Goal: Information Seeking & Learning: Learn about a topic

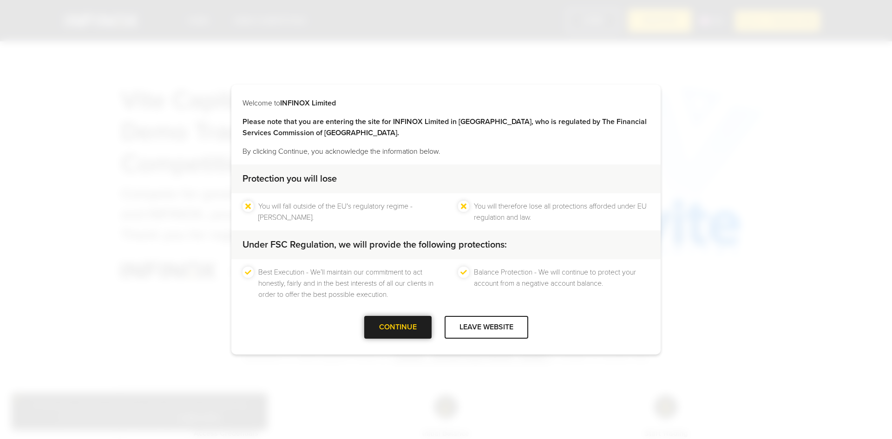
drag, startPoint x: 0, startPoint y: 0, endPoint x: 404, endPoint y: 330, distance: 521.7
click at [398, 328] on div at bounding box center [398, 328] width 0 height 0
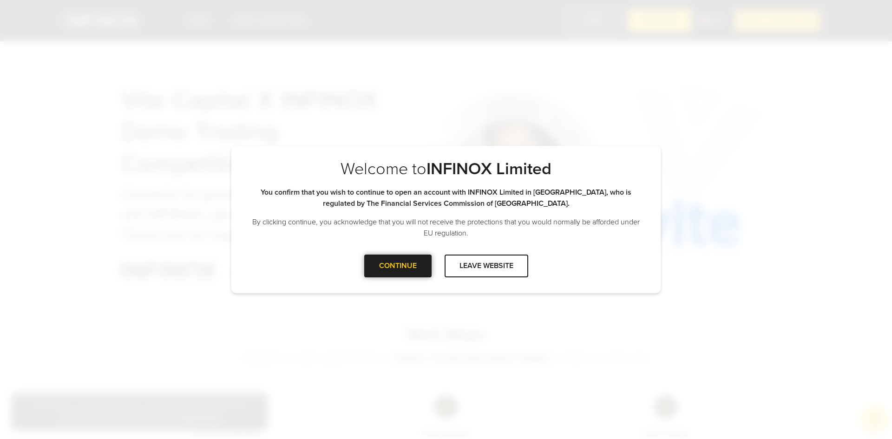
click at [406, 277] on div "CONTINUE" at bounding box center [397, 266] width 67 height 23
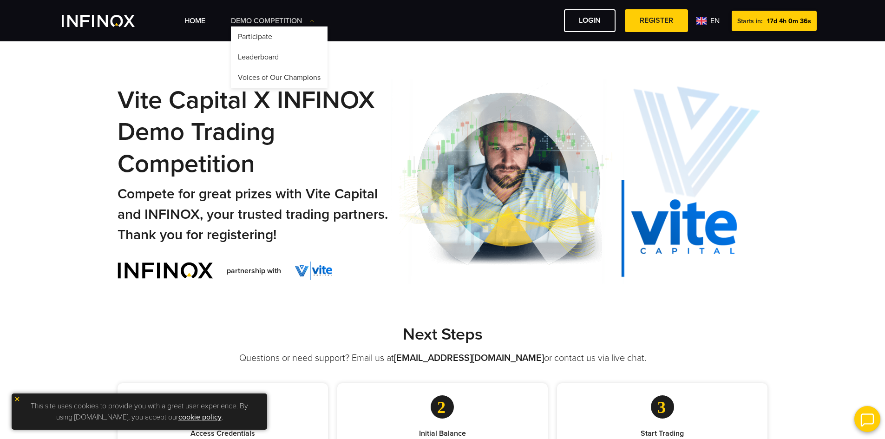
click at [301, 23] on link "Demo Competition" at bounding box center [272, 20] width 83 height 11
click at [197, 21] on link "Home" at bounding box center [195, 20] width 21 height 11
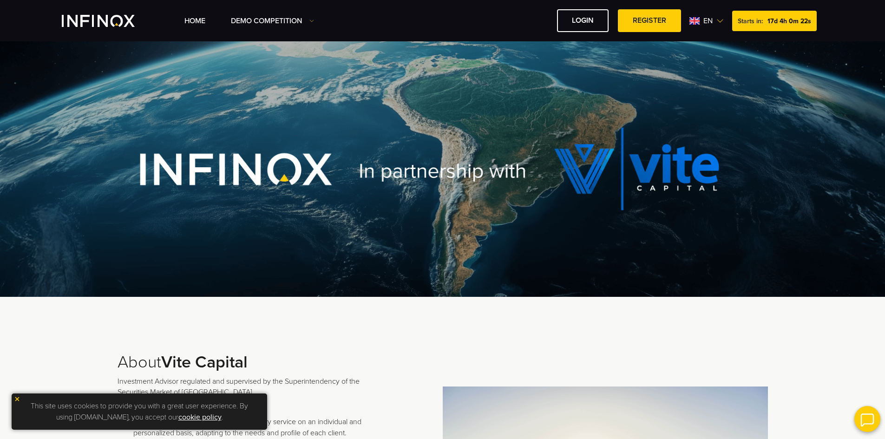
click at [715, 23] on span "en" at bounding box center [708, 20] width 17 height 11
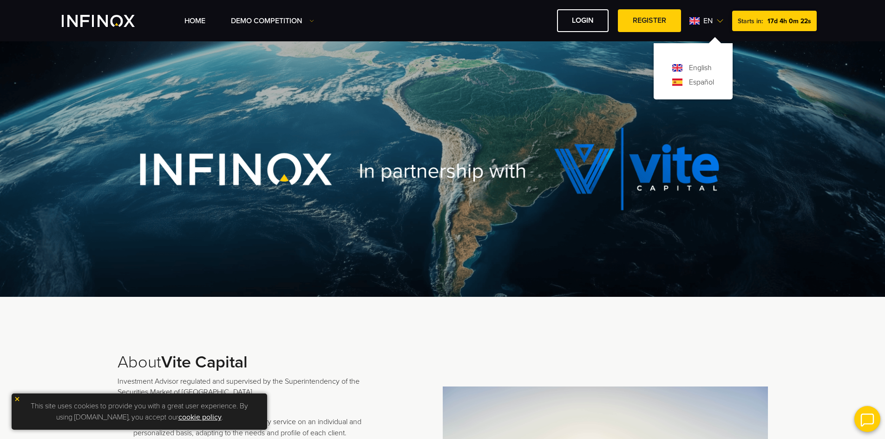
click at [715, 23] on span "en" at bounding box center [708, 20] width 17 height 11
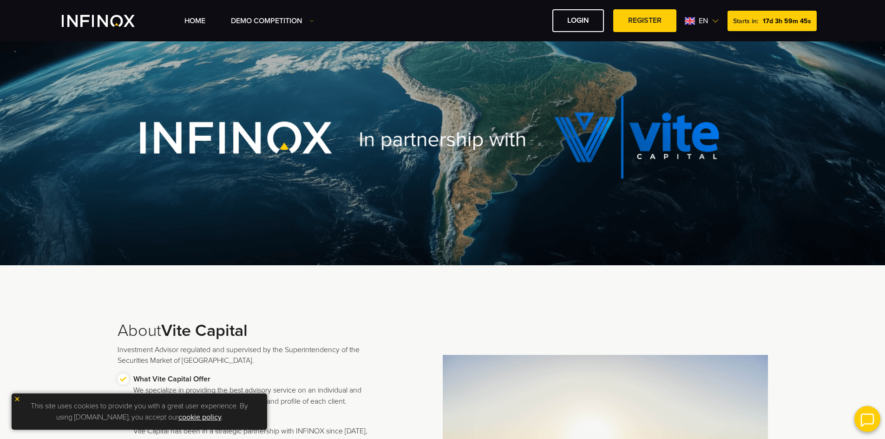
scroll to position [46, 0]
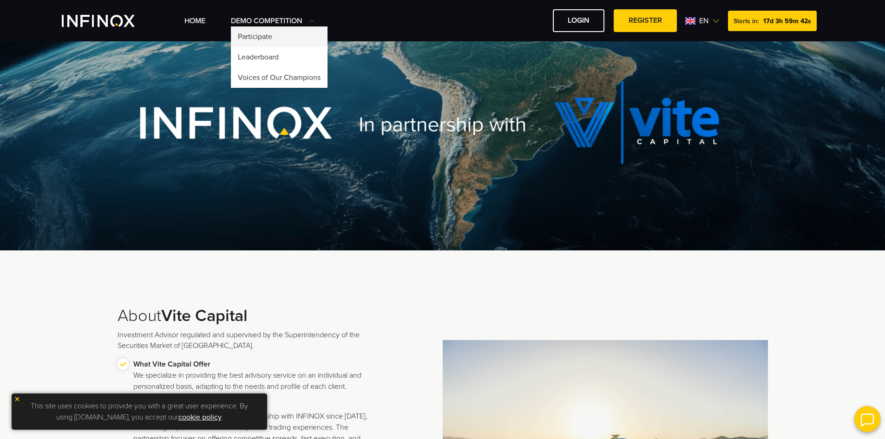
click at [275, 33] on link "Participate" at bounding box center [279, 36] width 97 height 20
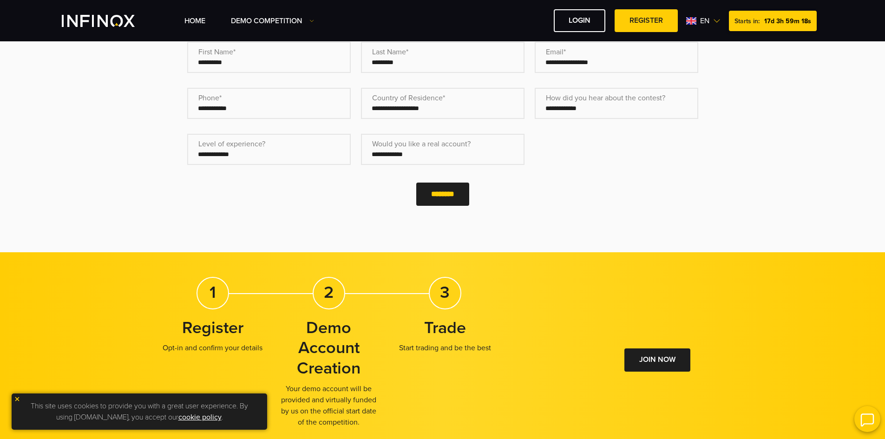
scroll to position [372, 0]
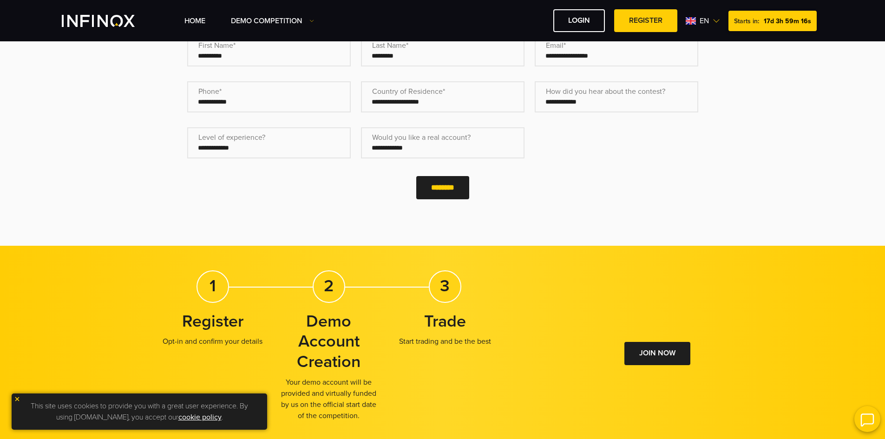
click at [386, 147] on select "**********" at bounding box center [443, 142] width 164 height 31
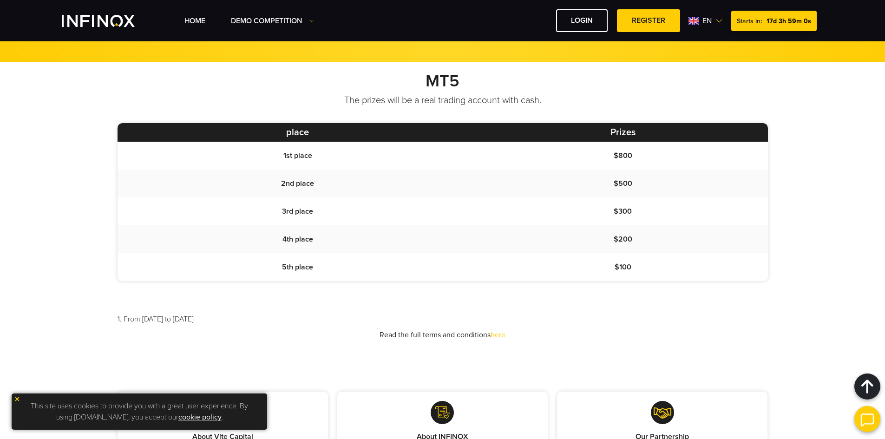
scroll to position [745, 0]
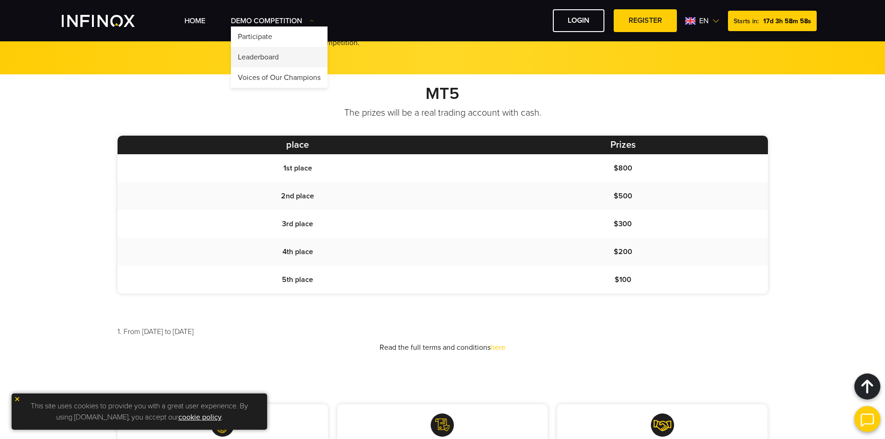
click at [264, 56] on link "Leaderboard" at bounding box center [279, 57] width 97 height 20
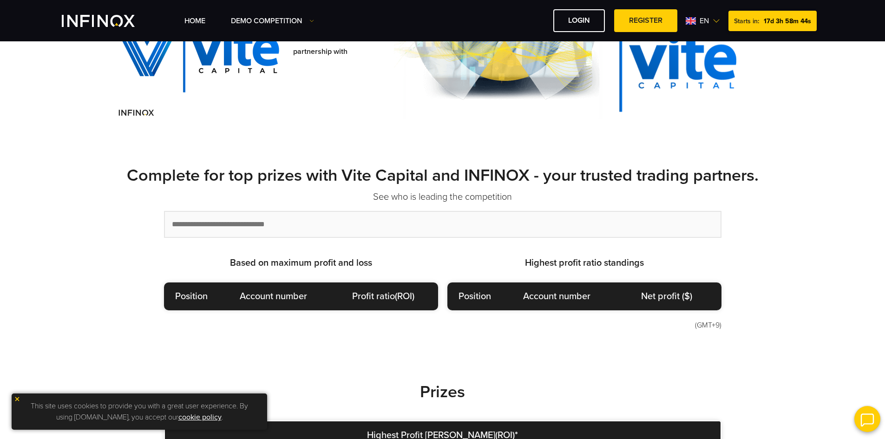
scroll to position [232, 0]
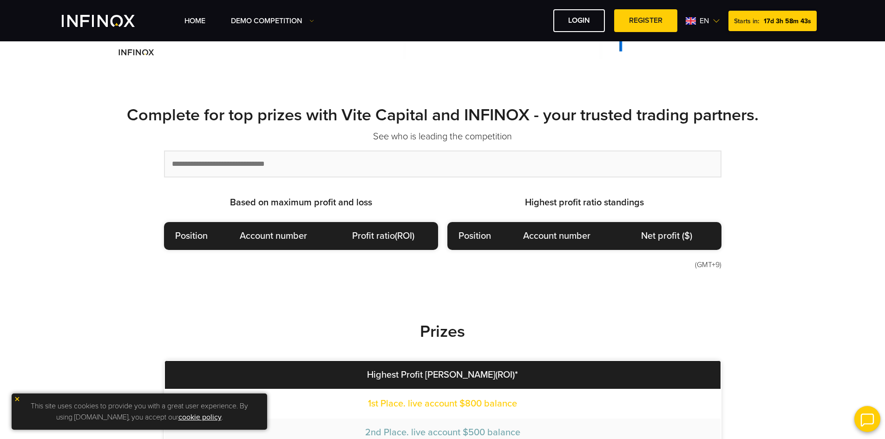
click at [238, 161] on input "text" at bounding box center [443, 164] width 556 height 25
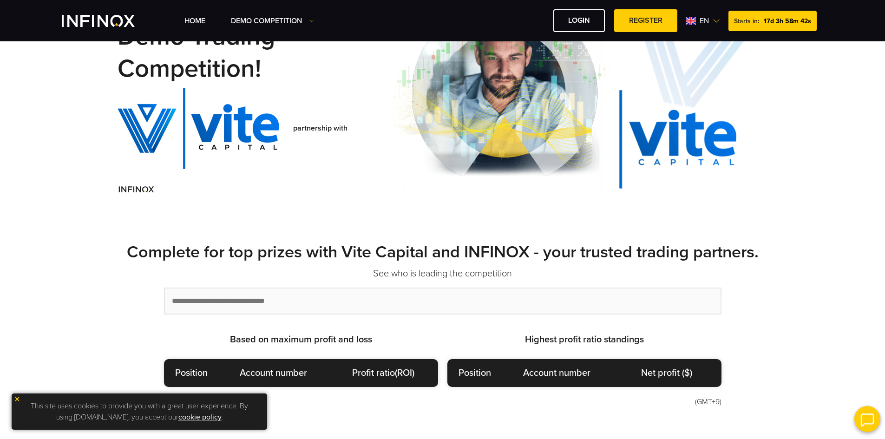
scroll to position [0, 0]
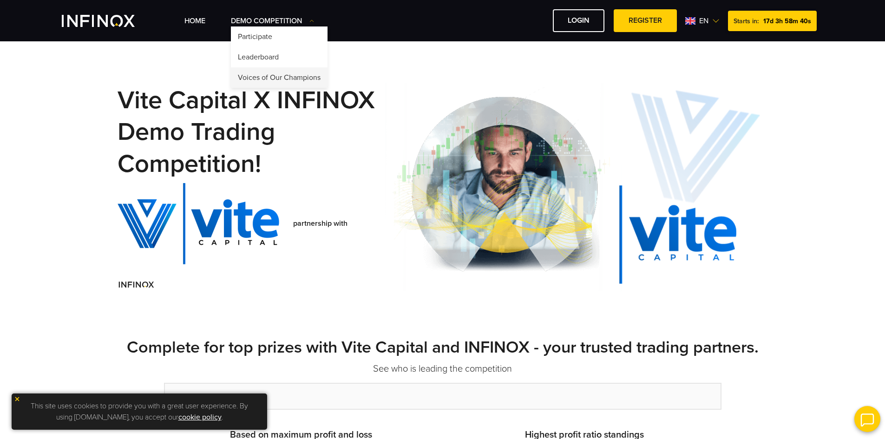
click at [278, 74] on link "Voices of Our Champions" at bounding box center [279, 77] width 97 height 20
